Goal: Information Seeking & Learning: Learn about a topic

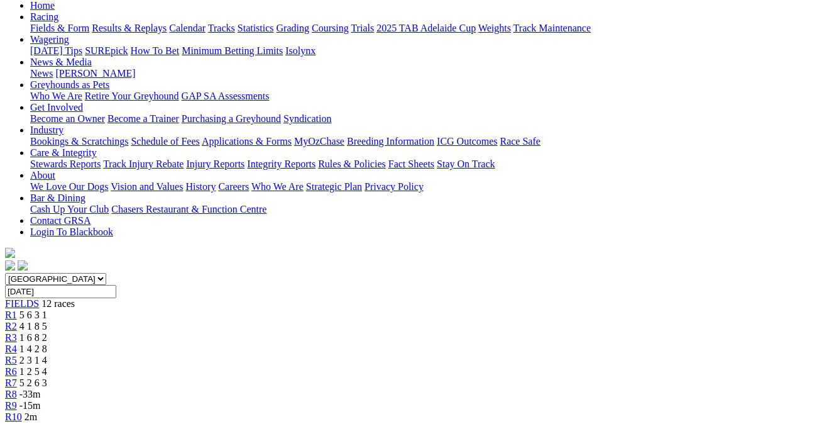
scroll to position [109, 0]
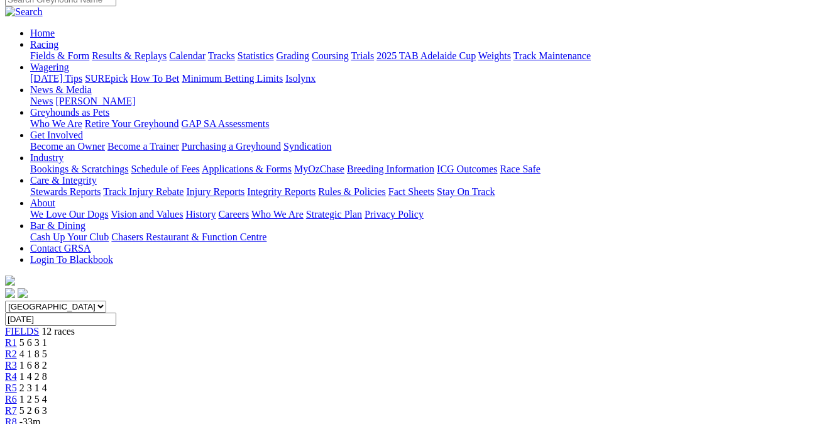
click at [47, 348] on span "4 1 8 5" at bounding box center [33, 353] width 28 height 11
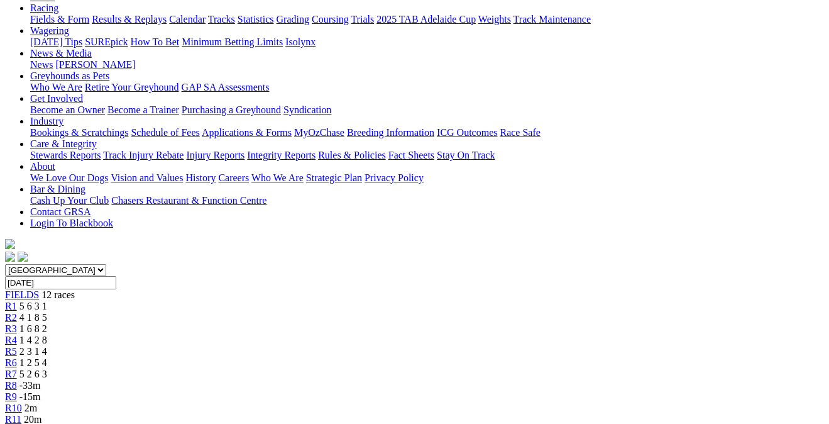
scroll to position [145, 0]
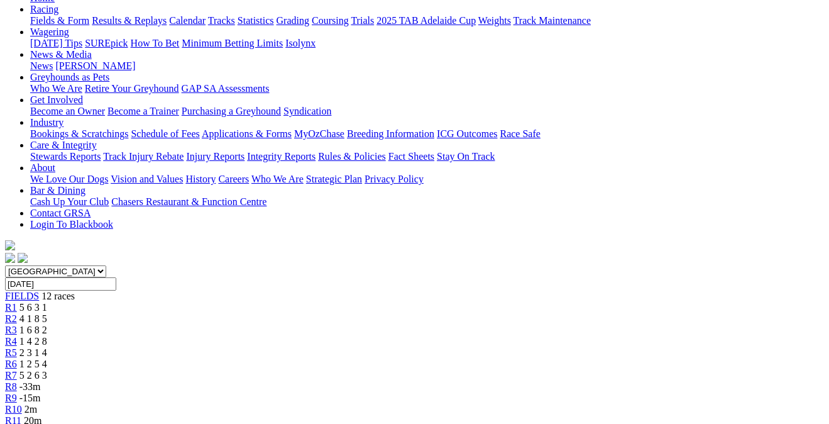
click at [17, 324] on link "R3" at bounding box center [11, 329] width 12 height 11
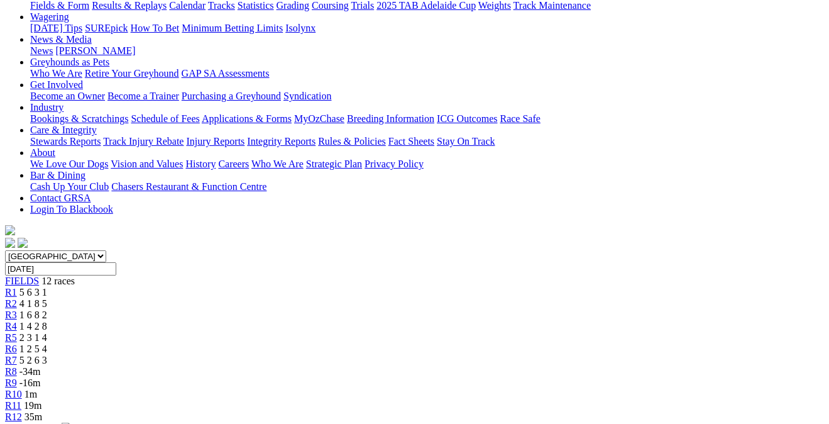
scroll to position [151, 0]
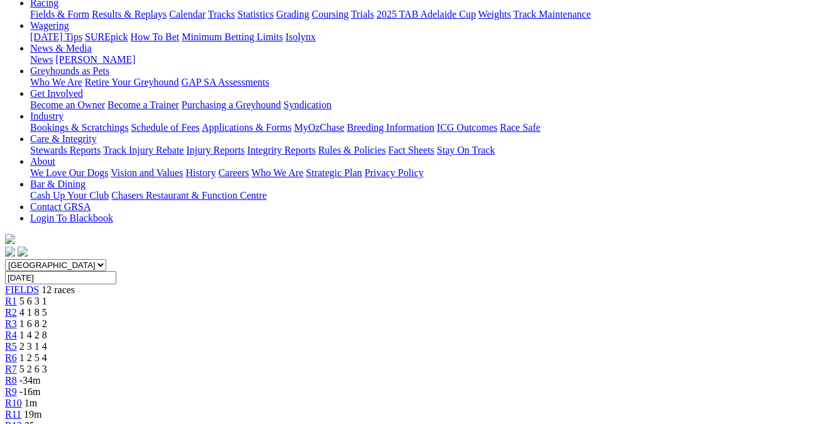
click at [313, 329] on div "R4 1 4 2 8" at bounding box center [414, 334] width 819 height 11
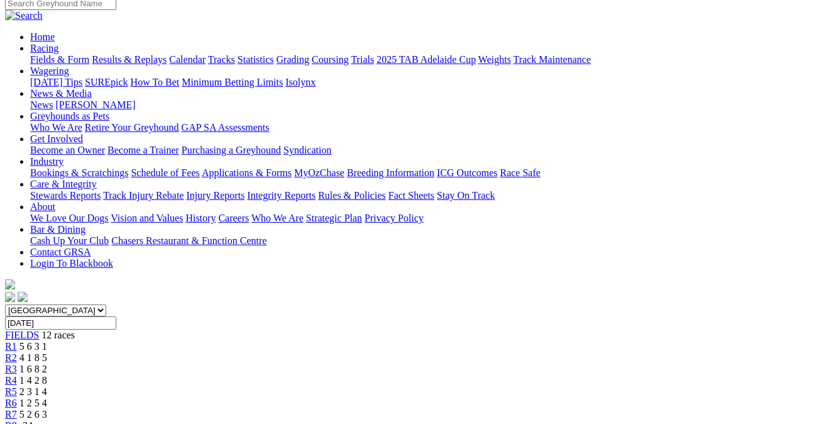
scroll to position [102, 0]
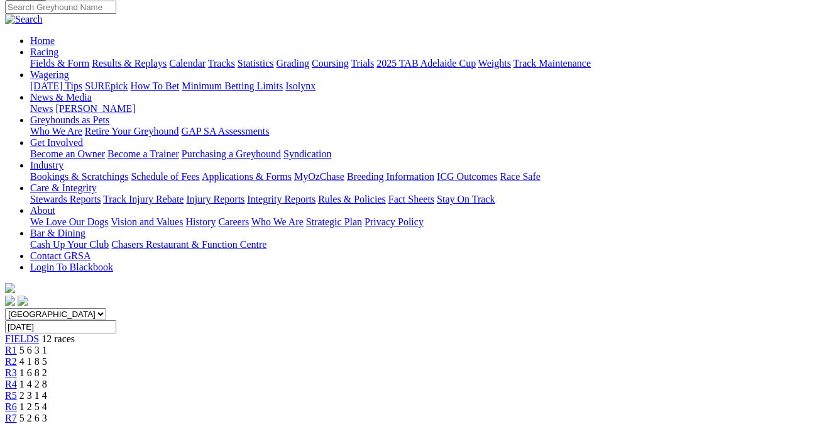
click at [47, 390] on span "2 3 1 4" at bounding box center [33, 395] width 28 height 11
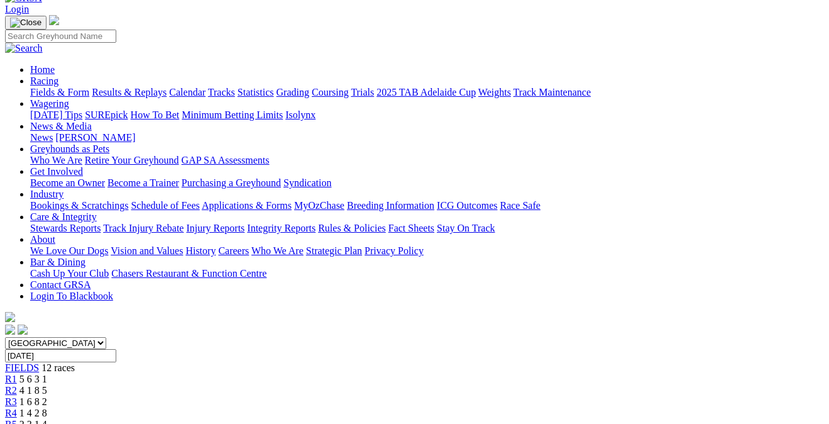
scroll to position [66, 0]
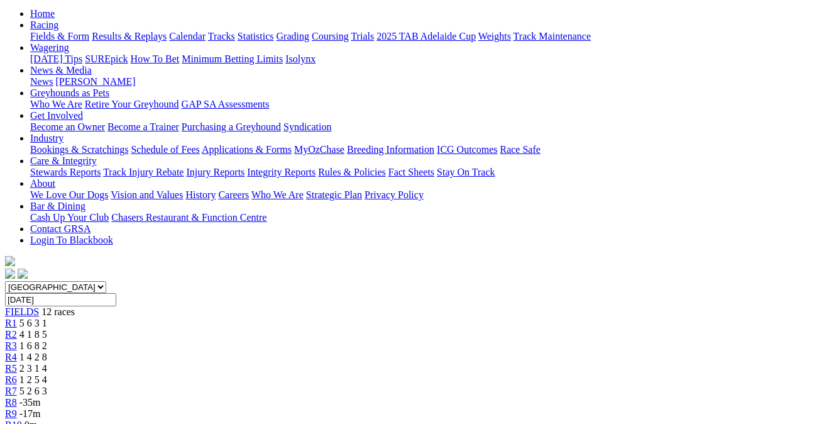
scroll to position [119, 0]
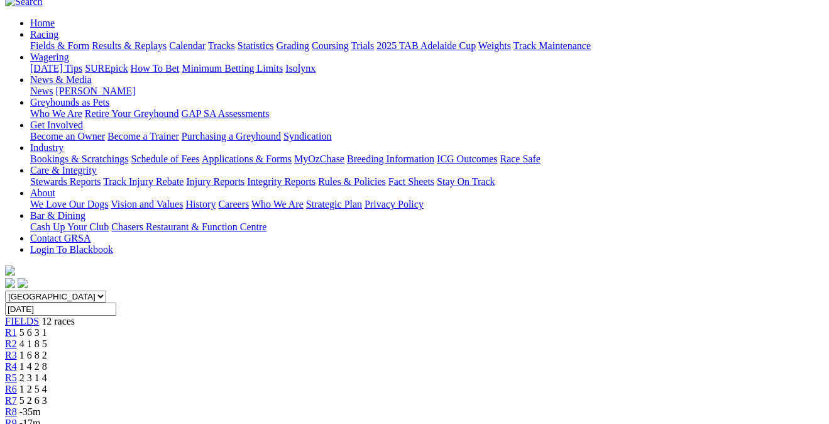
click at [47, 395] on span "5 2 6 3" at bounding box center [33, 400] width 28 height 11
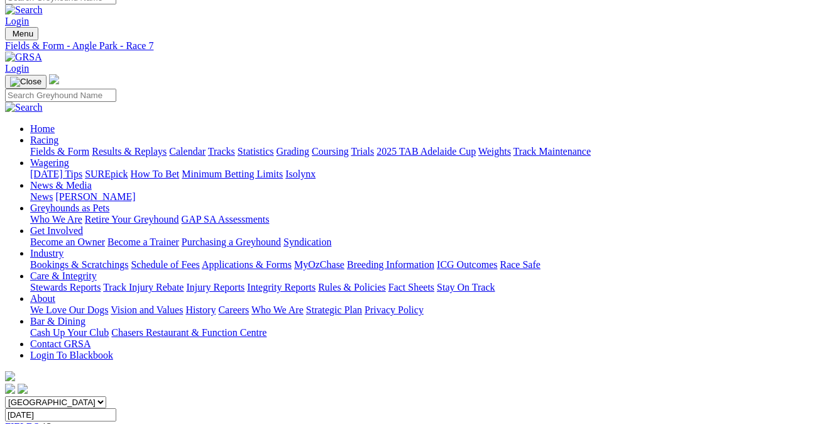
scroll to position [-1, 0]
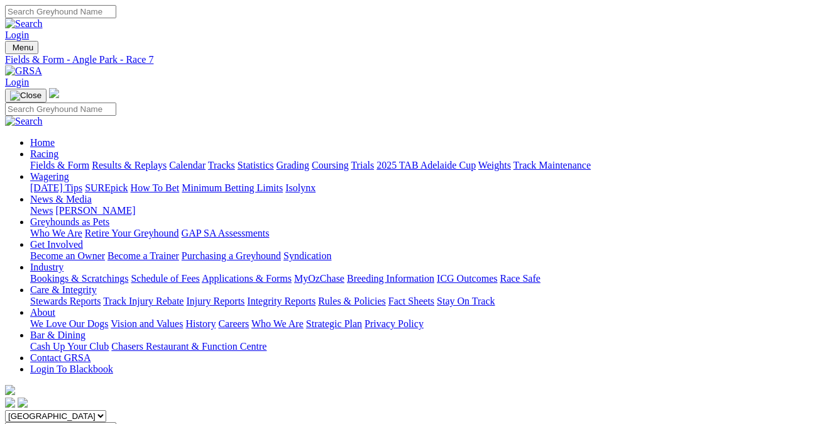
click at [48, 160] on link "Fields & Form" at bounding box center [59, 165] width 59 height 11
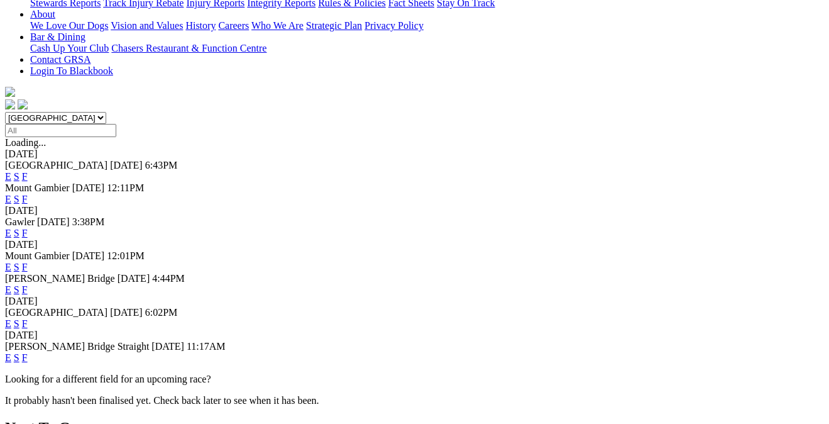
scroll to position [300, 0]
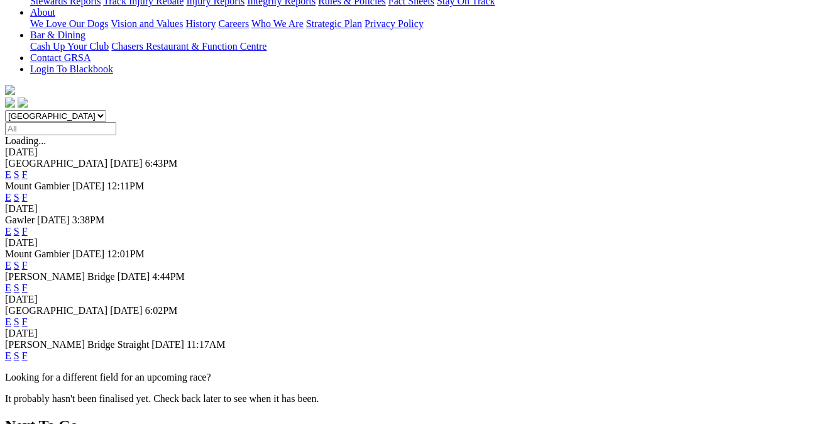
click at [28, 350] on link "F" at bounding box center [25, 355] width 6 height 11
